Goal: Communication & Community: Answer question/provide support

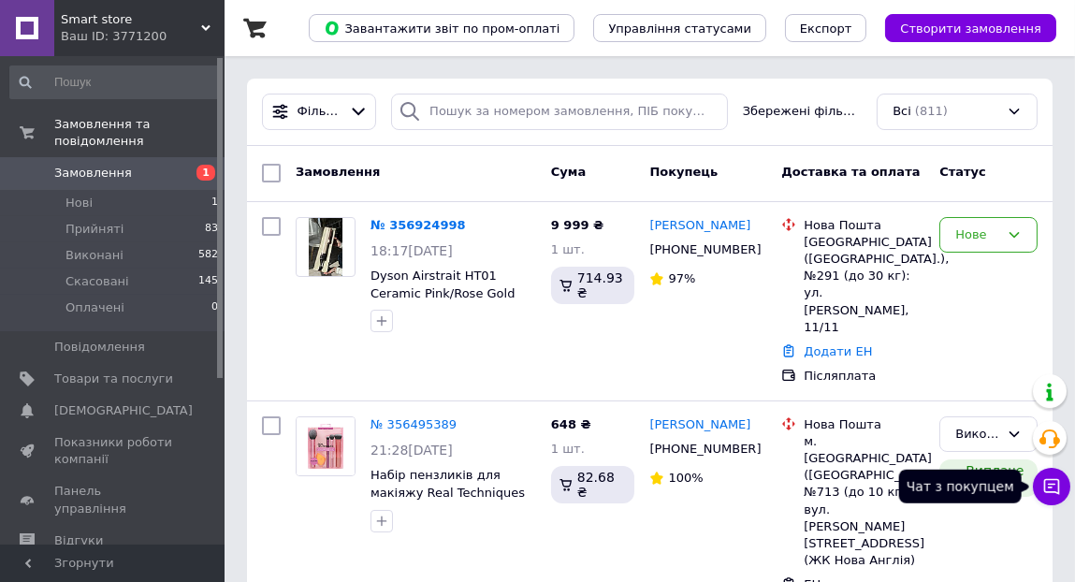
click at [1050, 482] on icon at bounding box center [1051, 486] width 19 height 19
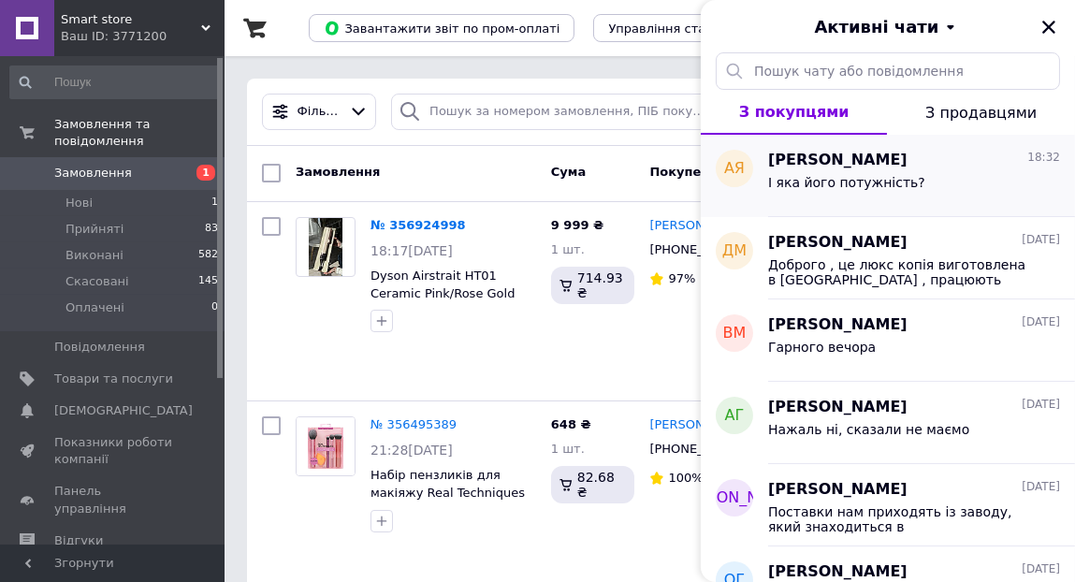
click at [808, 167] on span "[PERSON_NAME]" at bounding box center [837, 161] width 139 height 22
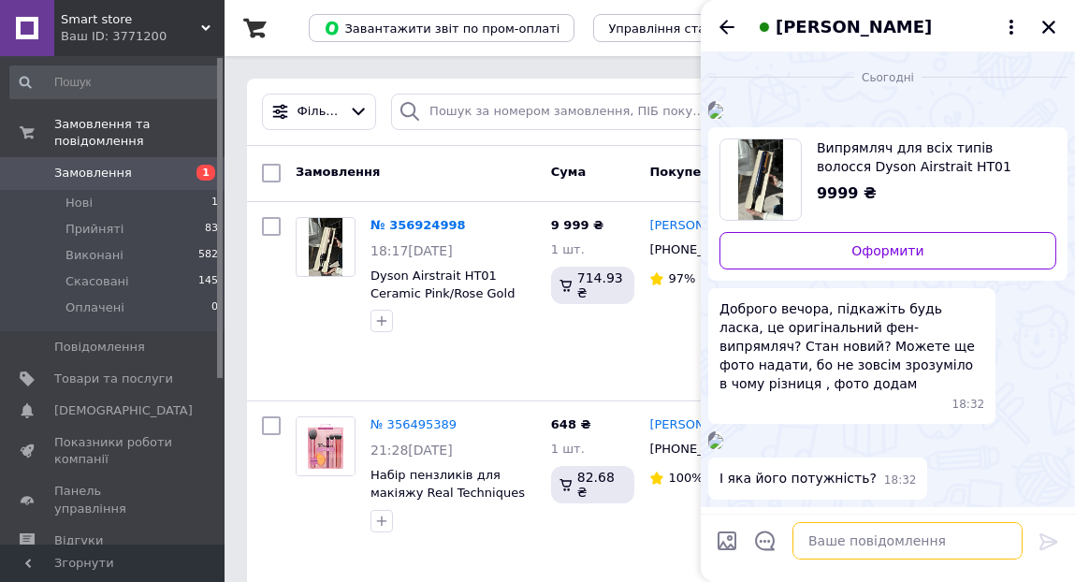
click at [848, 544] on textarea at bounding box center [907, 540] width 230 height 37
paste textarea "Доброго дня, це люск копія, виготовлена в [GEOGRAPHIC_DATA], працюють відмінно!"
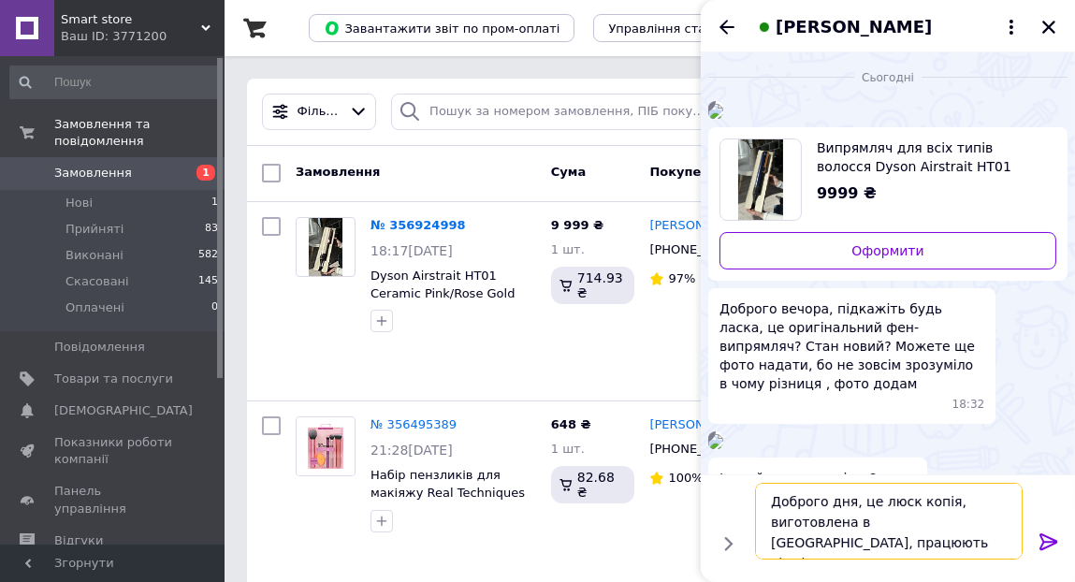
type textarea "Доброго дня, це люск копія, виготовлена в [GEOGRAPHIC_DATA], працюють відмінно!"
click at [1047, 540] on icon at bounding box center [1048, 541] width 22 height 22
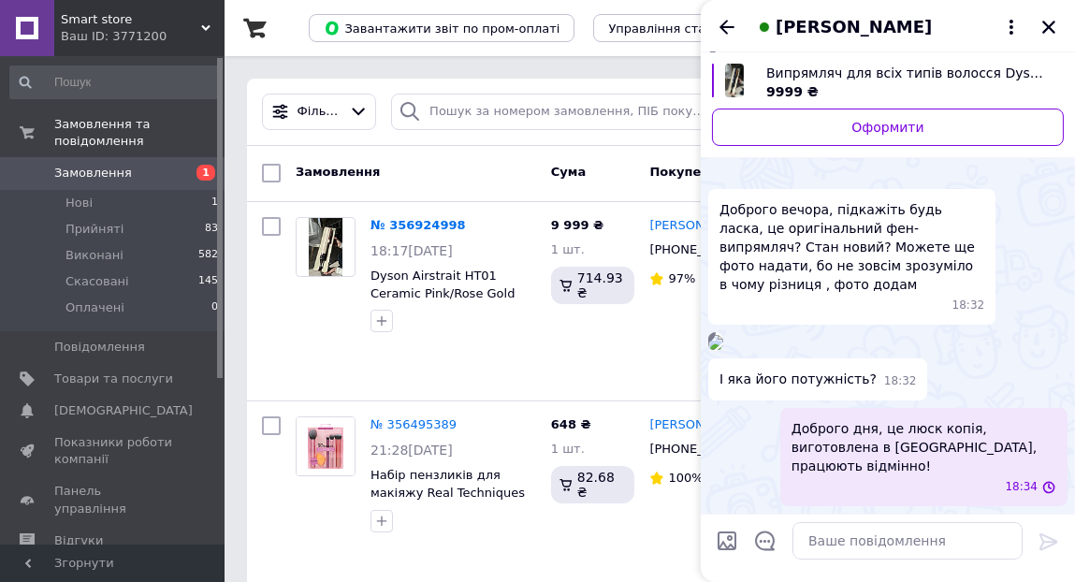
scroll to position [538, 0]
click at [855, 536] on textarea at bounding box center [907, 540] width 230 height 37
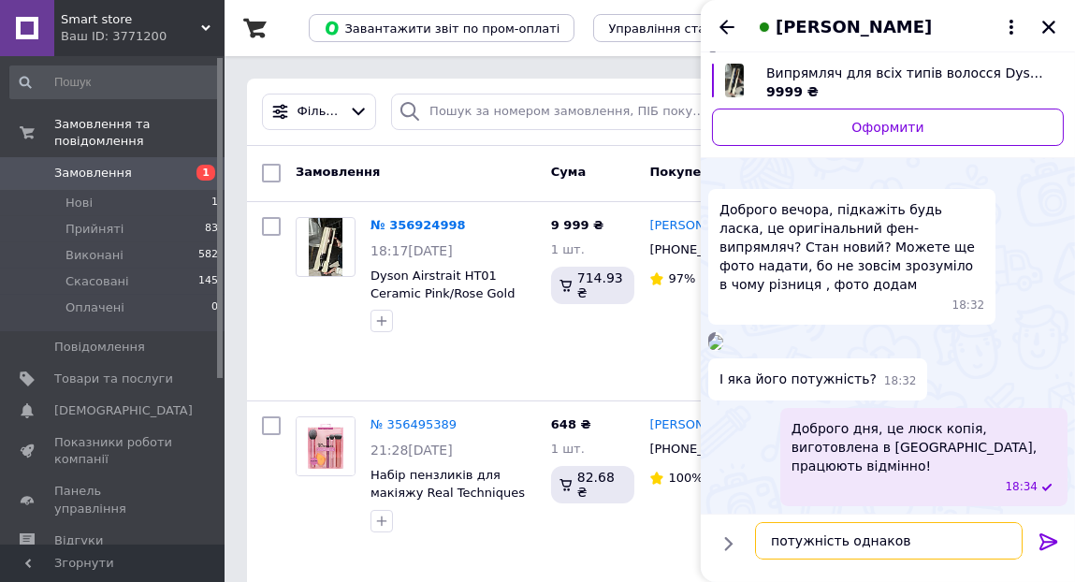
type textarea "потужність однаков"
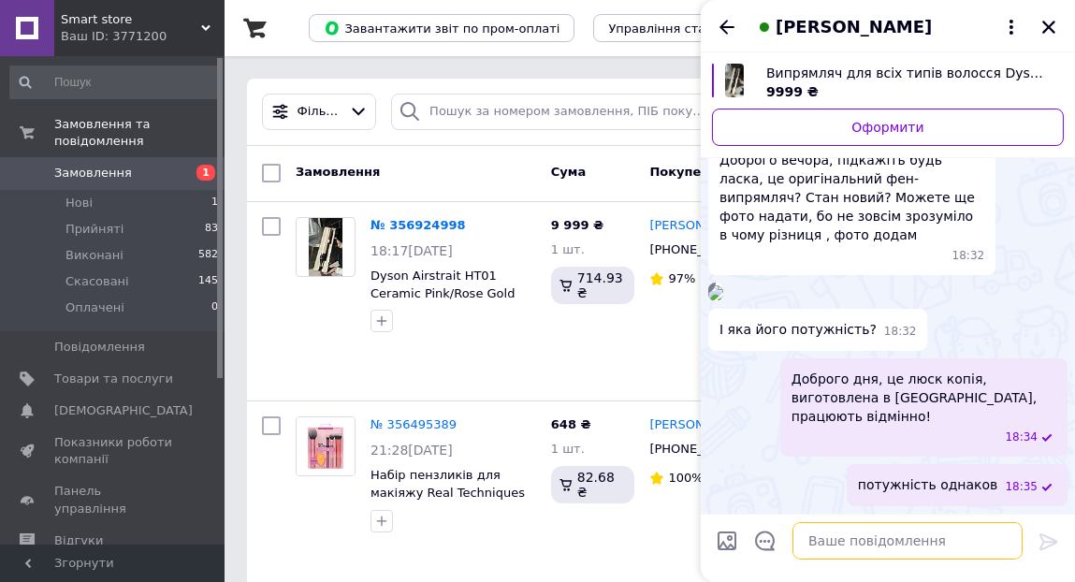
scroll to position [587, 0]
click at [932, 484] on span "потужність однаков" at bounding box center [928, 485] width 140 height 20
click at [930, 484] on span "потужність однаков" at bounding box center [928, 485] width 140 height 20
click at [920, 536] on button "Редагувати" at bounding box center [955, 535] width 224 height 37
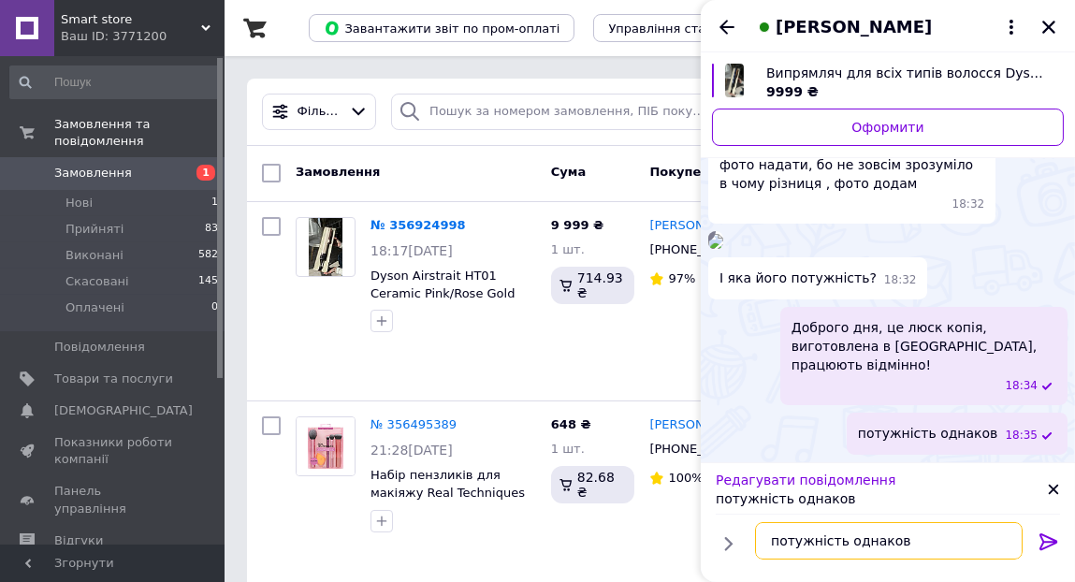
click at [889, 542] on textarea "потужність однаков" at bounding box center [888, 540] width 267 height 37
type textarea "потужність однакова як і в оригіналі"
click at [1045, 539] on icon at bounding box center [1048, 541] width 22 height 22
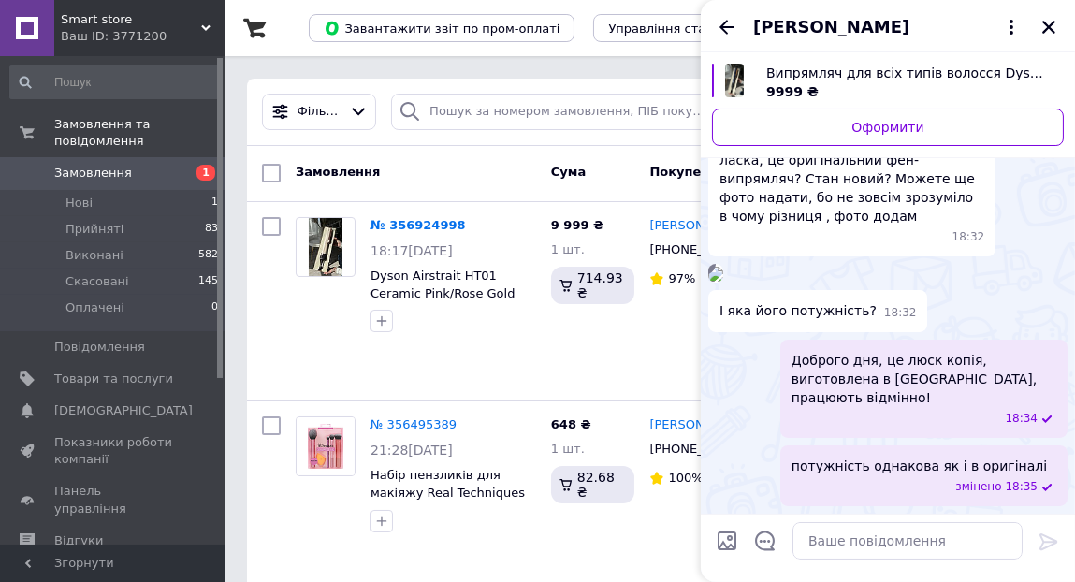
click at [1005, 484] on div "потужність однакова як і в оригіналі змінено 18:35" at bounding box center [923, 475] width 287 height 61
click at [907, 530] on button "Редагувати" at bounding box center [955, 535] width 224 height 37
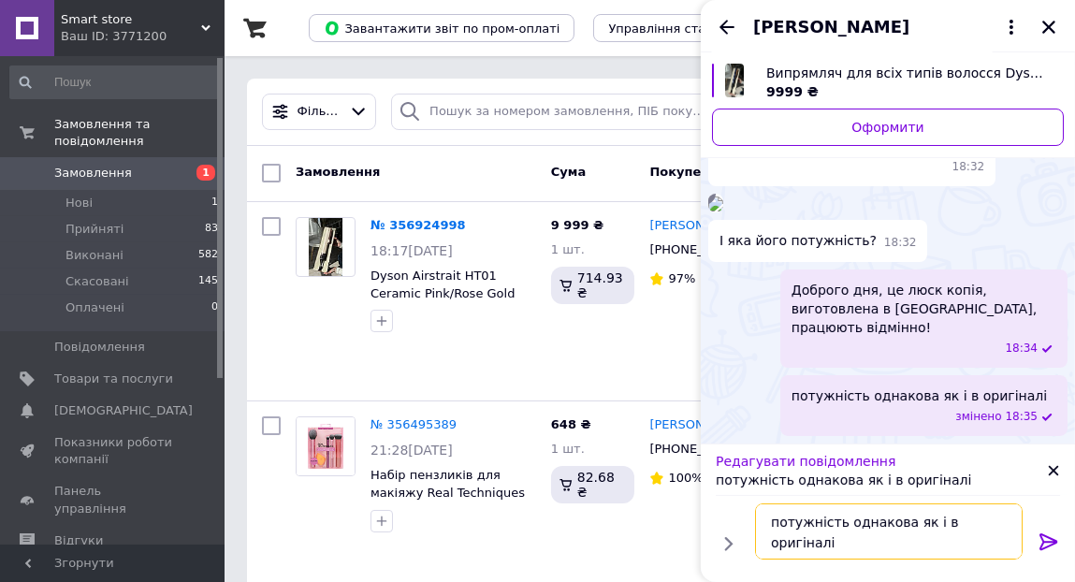
click at [997, 515] on textarea "потужність однакова як і в оригіналі" at bounding box center [888, 531] width 267 height 56
type textarea "потужність однакова як і в оригіналі 1600 Вт"
click at [1048, 542] on icon at bounding box center [1048, 541] width 18 height 17
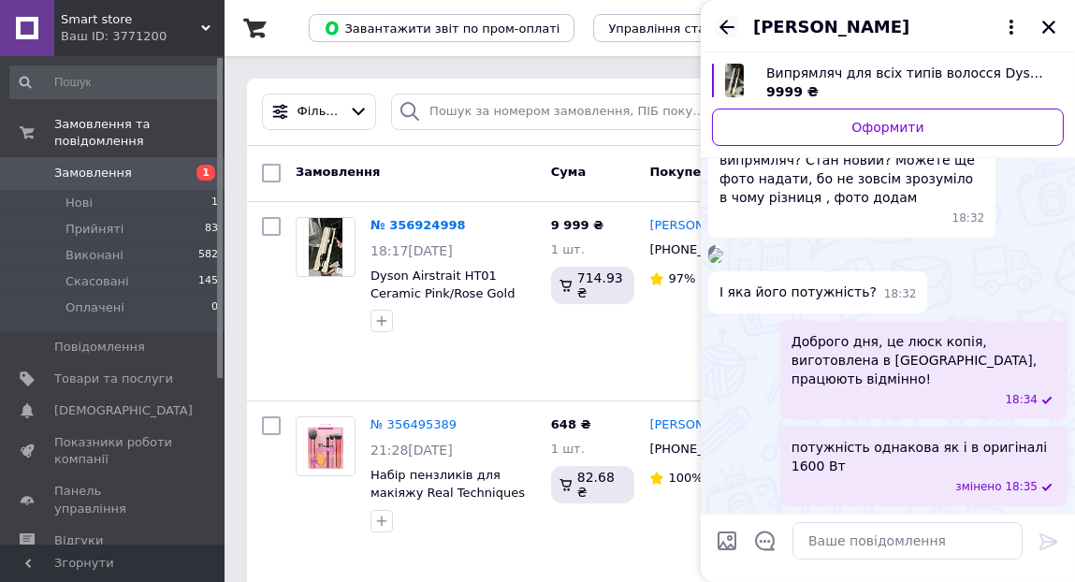
click at [725, 22] on icon "Назад" at bounding box center [726, 27] width 15 height 14
click at [725, 22] on div "[PERSON_NAME]" at bounding box center [888, 26] width 374 height 52
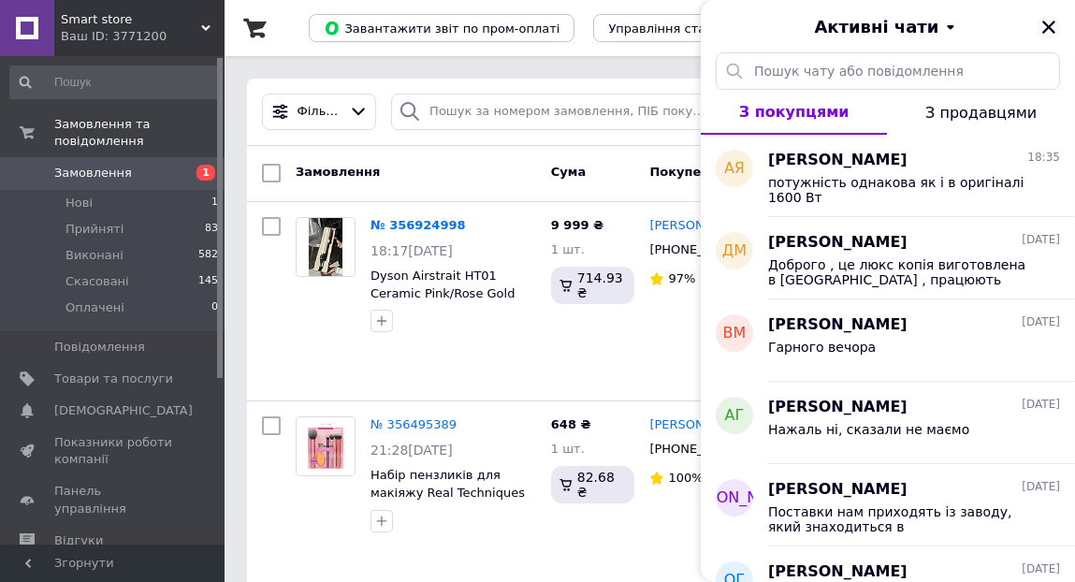
click at [1046, 27] on icon "Закрити" at bounding box center [1048, 27] width 17 height 17
